Goal: Task Accomplishment & Management: Complete application form

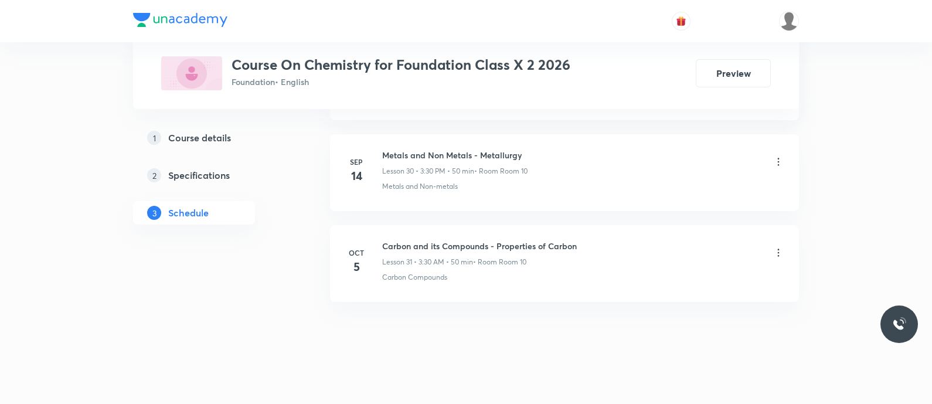
click at [503, 240] on h6 "Carbon and its Compounds - Properties of Carbon" at bounding box center [479, 246] width 195 height 12
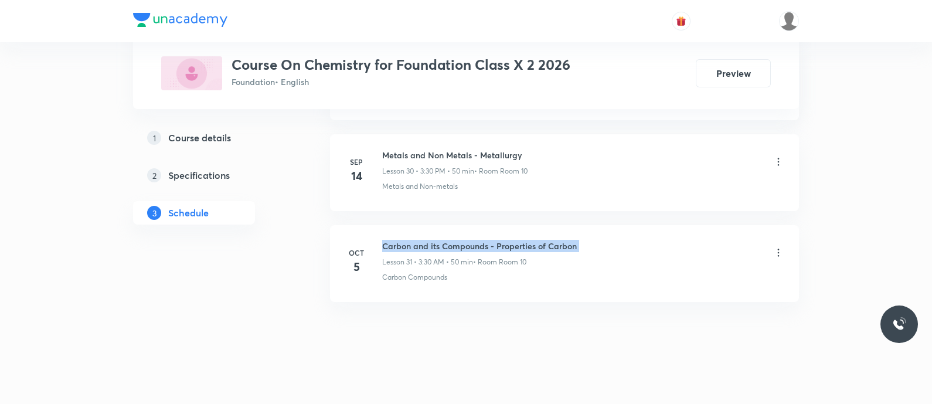
click at [503, 240] on h6 "Carbon and its Compounds - Properties of Carbon" at bounding box center [479, 246] width 195 height 12
copy h6 "Carbon and its Compounds - Properties of Carbon"
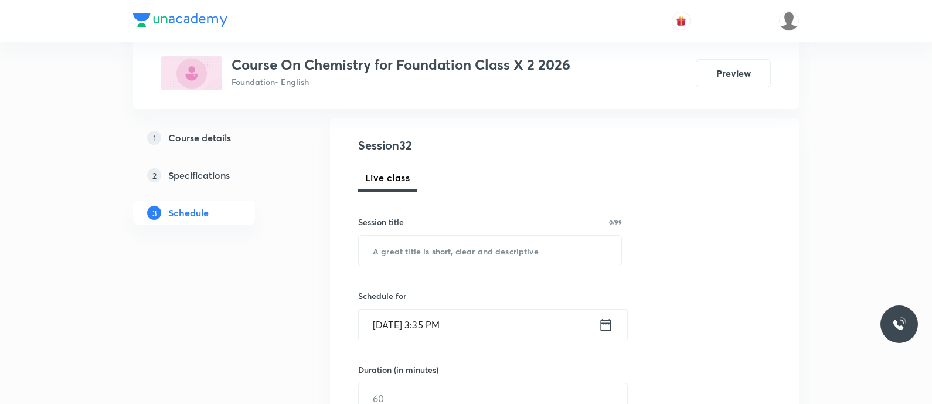
scroll to position [121, 0]
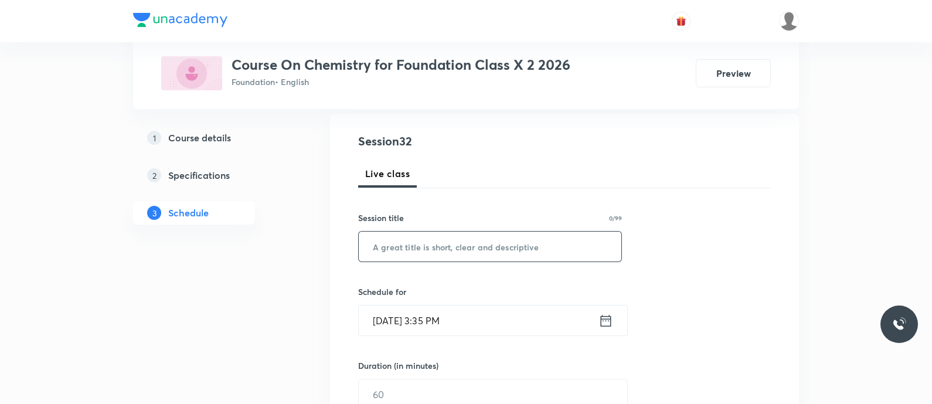
click at [500, 245] on input "text" at bounding box center [490, 247] width 263 height 30
paste input "Carbon and its Compounds - Properties of Carbon"
type input "Carbon and its Compounds - Properties of Carbon"
click at [603, 317] on icon at bounding box center [606, 321] width 15 height 16
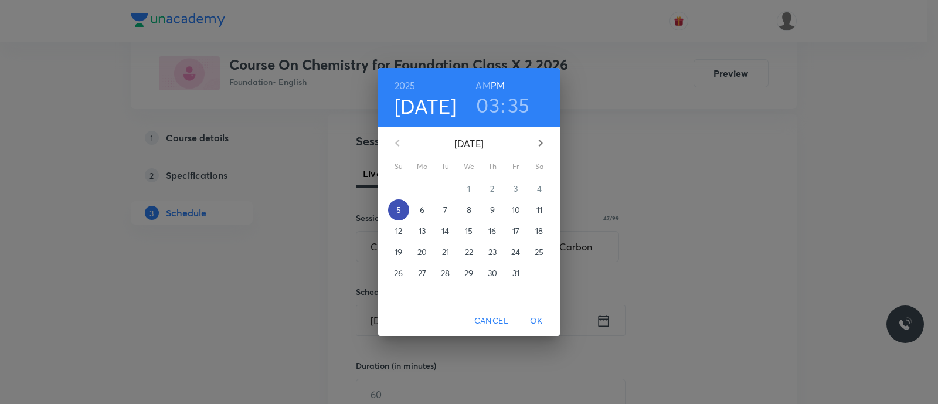
click at [396, 205] on span "5" at bounding box center [398, 210] width 21 height 12
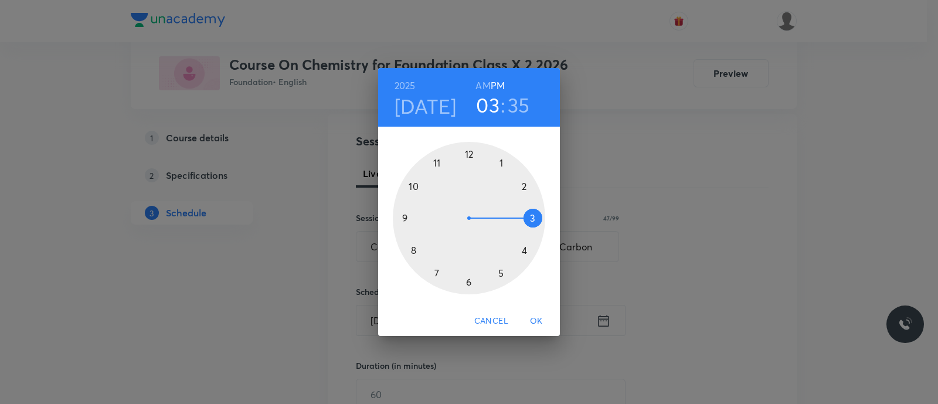
click at [532, 219] on div at bounding box center [469, 218] width 152 height 152
click at [425, 266] on div at bounding box center [469, 218] width 152 height 152
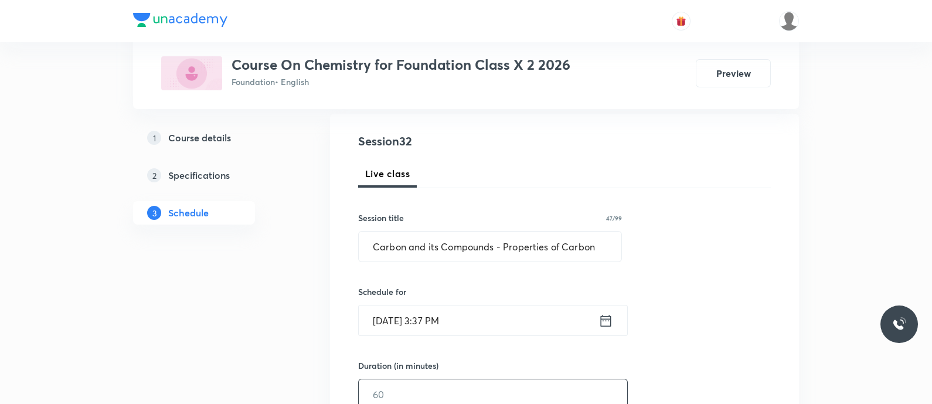
click at [430, 382] on input "text" at bounding box center [493, 394] width 269 height 30
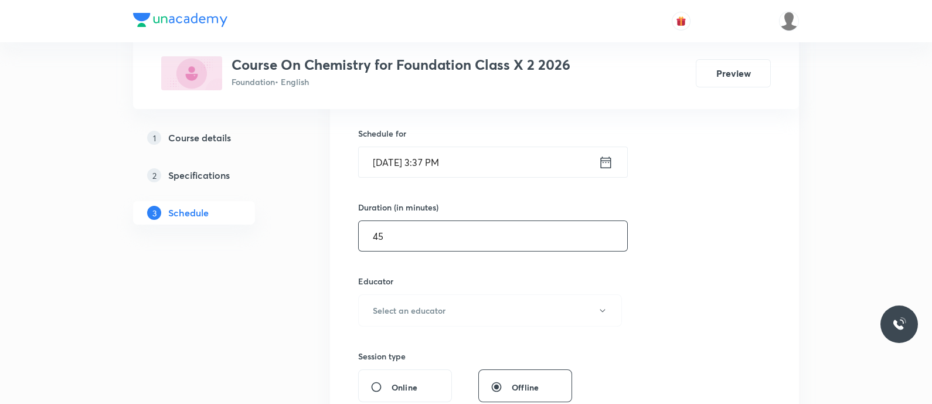
scroll to position [281, 0]
type input "45"
click at [419, 308] on h6 "Select an educator" at bounding box center [409, 309] width 73 height 12
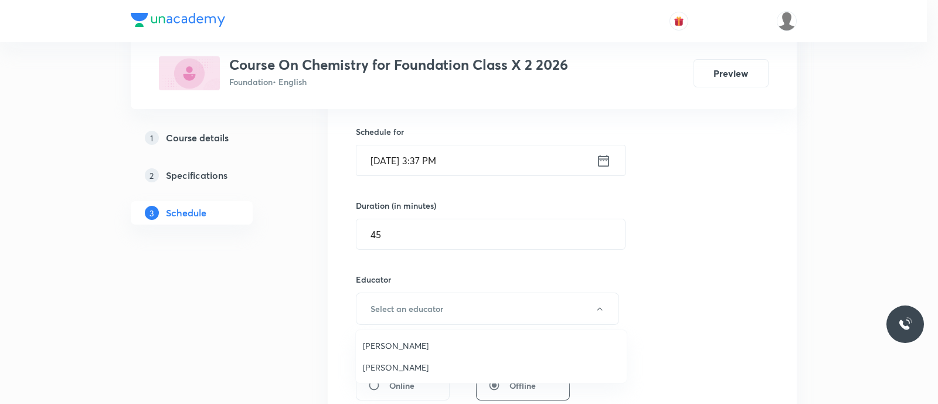
click at [404, 367] on span "Koneti Nagarjuna" at bounding box center [491, 367] width 257 height 12
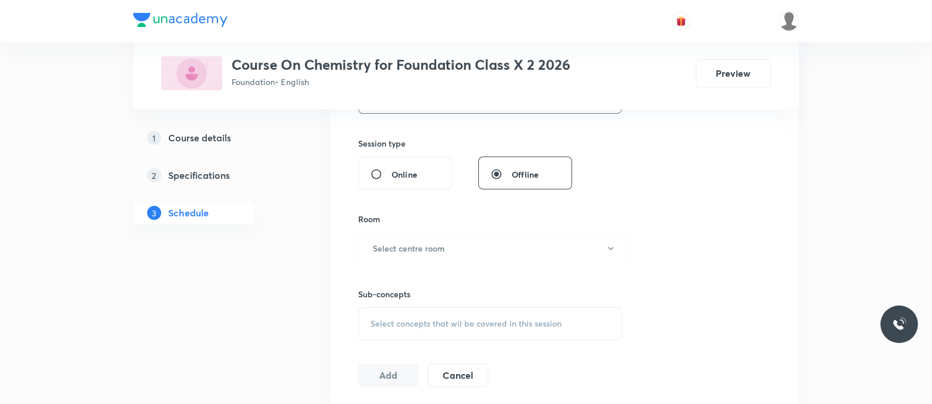
scroll to position [533, 0]
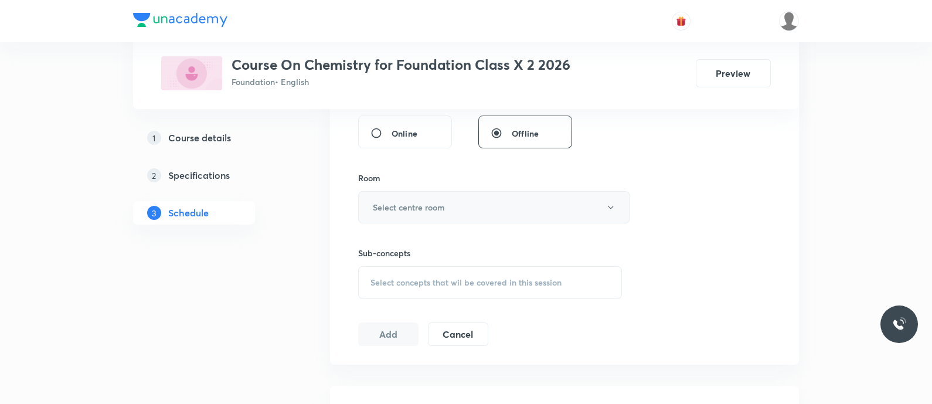
click at [408, 205] on h6 "Select centre room" at bounding box center [409, 207] width 72 height 12
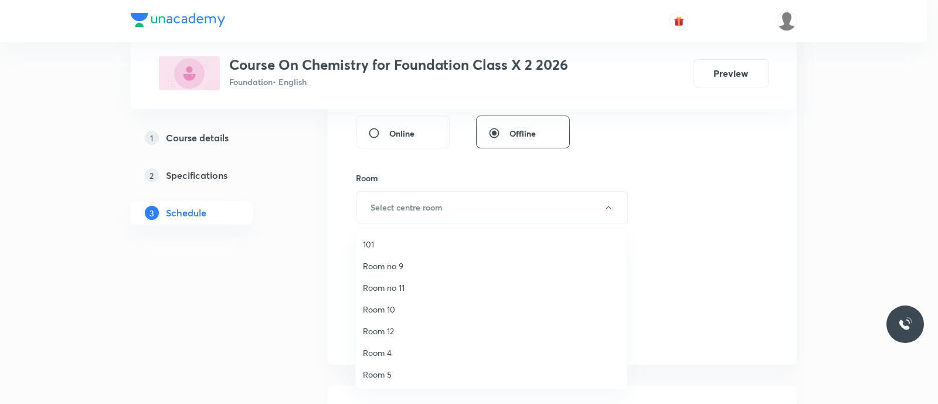
click at [404, 306] on span "Room 10" at bounding box center [491, 309] width 257 height 12
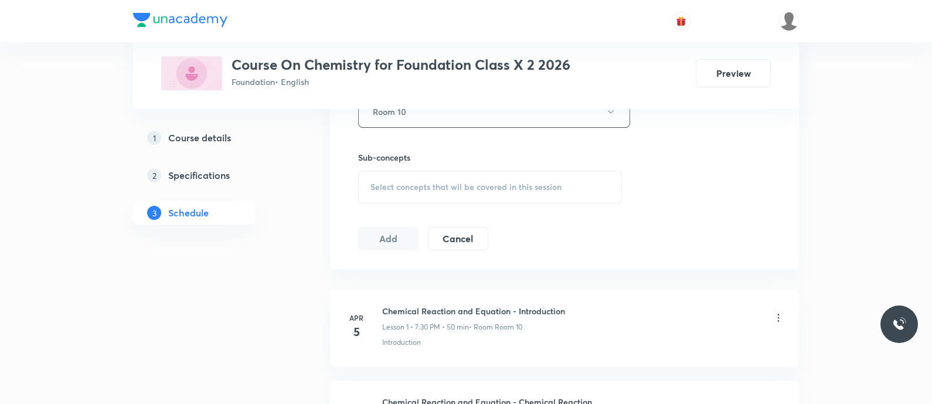
scroll to position [637, 0]
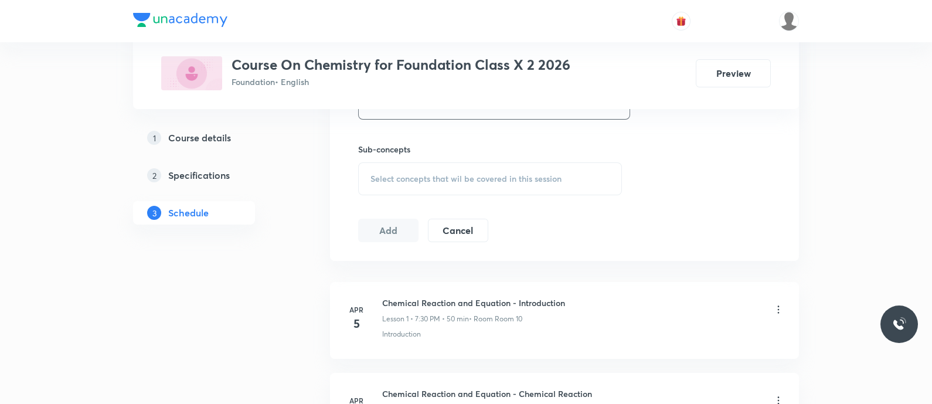
click at [405, 179] on span "Select concepts that wil be covered in this session" at bounding box center [466, 178] width 191 height 9
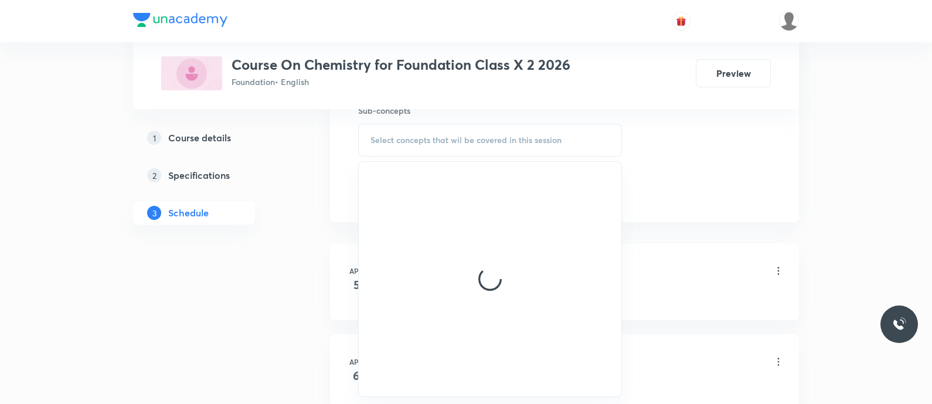
scroll to position [677, 0]
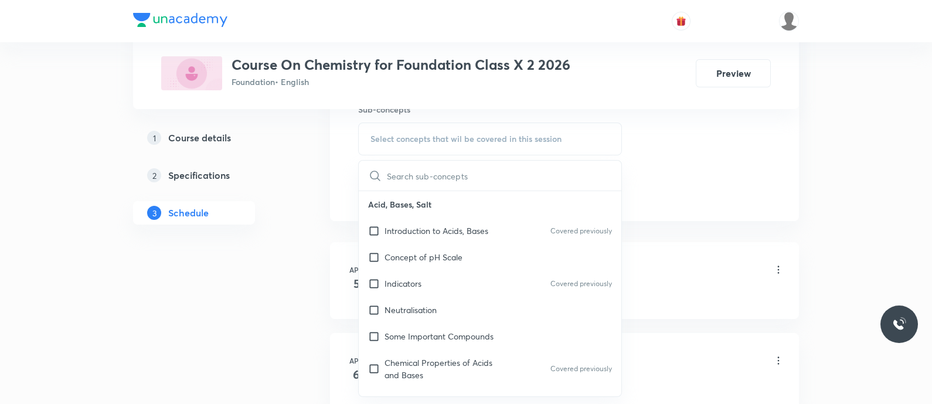
type input "Carbon and its Compounds - Properties of Carbon"
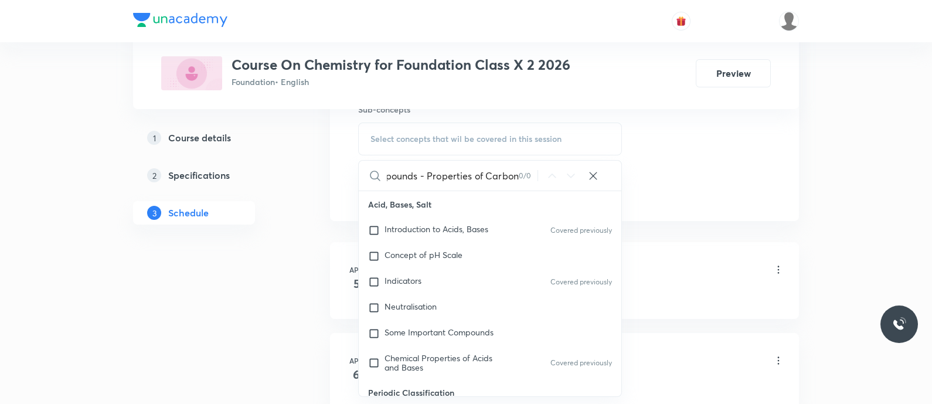
scroll to position [0, 0]
type input "intro"
click at [571, 173] on icon at bounding box center [571, 176] width 14 height 14
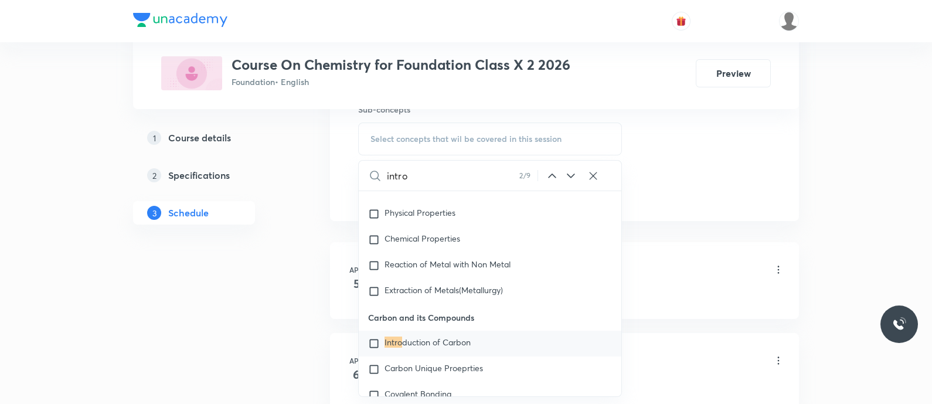
scroll to position [2887, 0]
click at [568, 174] on icon at bounding box center [571, 176] width 14 height 14
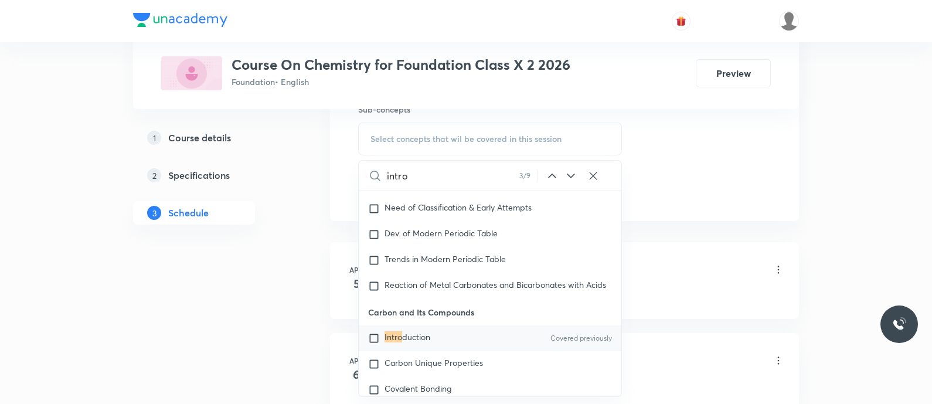
scroll to position [5030, 0]
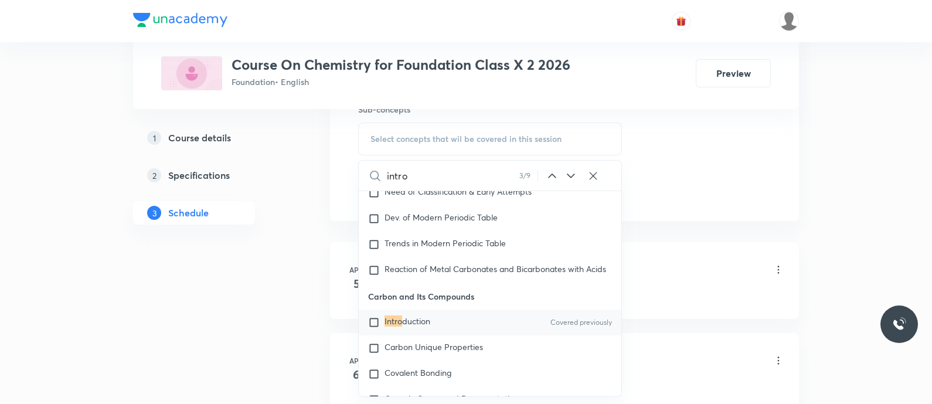
click at [404, 327] on span "duction" at bounding box center [416, 320] width 28 height 11
checkbox input "true"
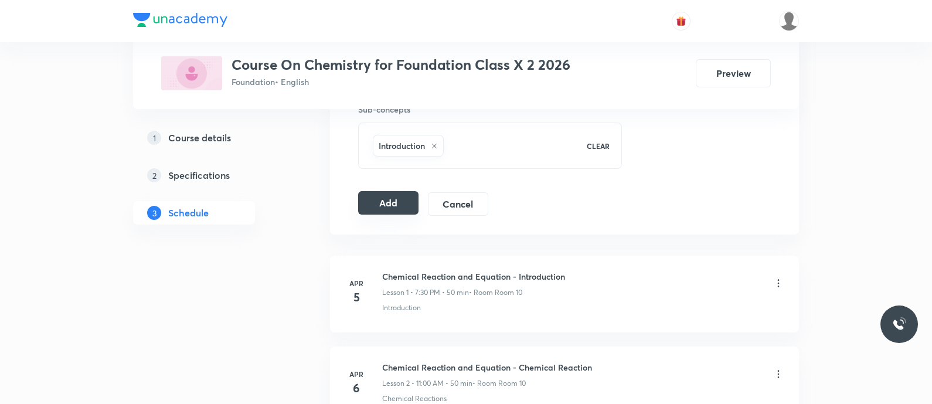
click at [376, 203] on button "Add" at bounding box center [388, 202] width 60 height 23
